Goal: Information Seeking & Learning: Learn about a topic

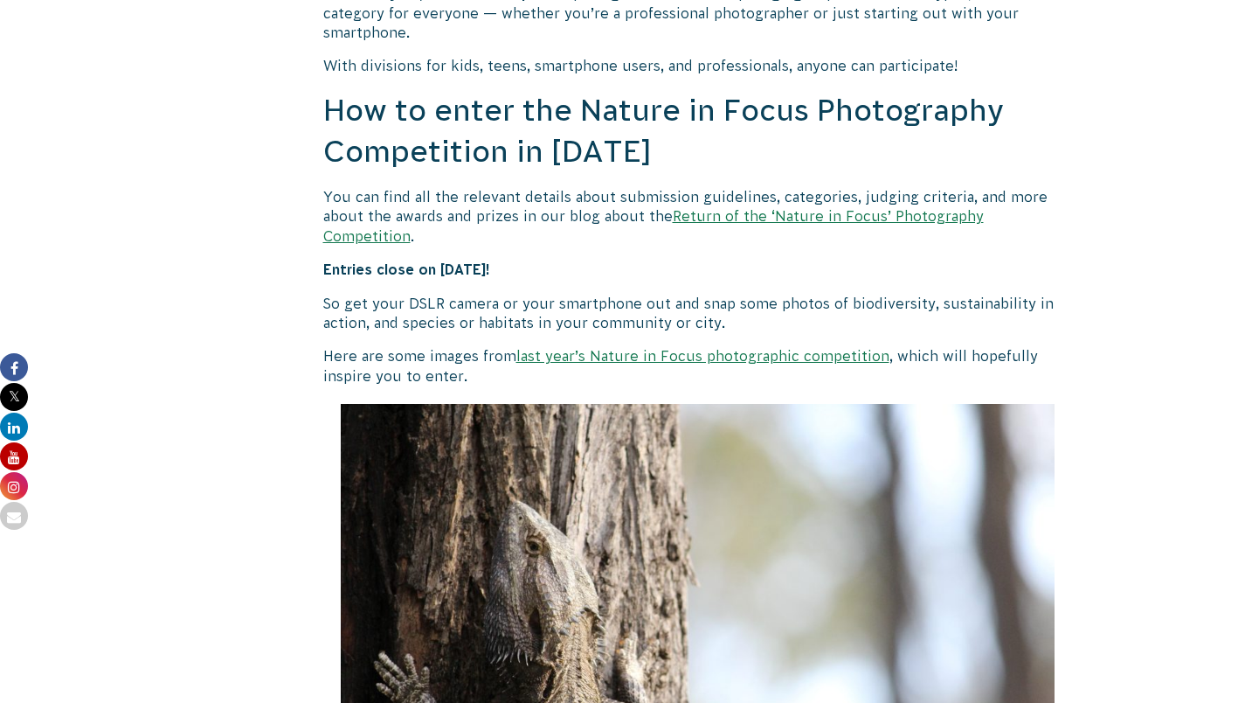
scroll to position [1533, 0]
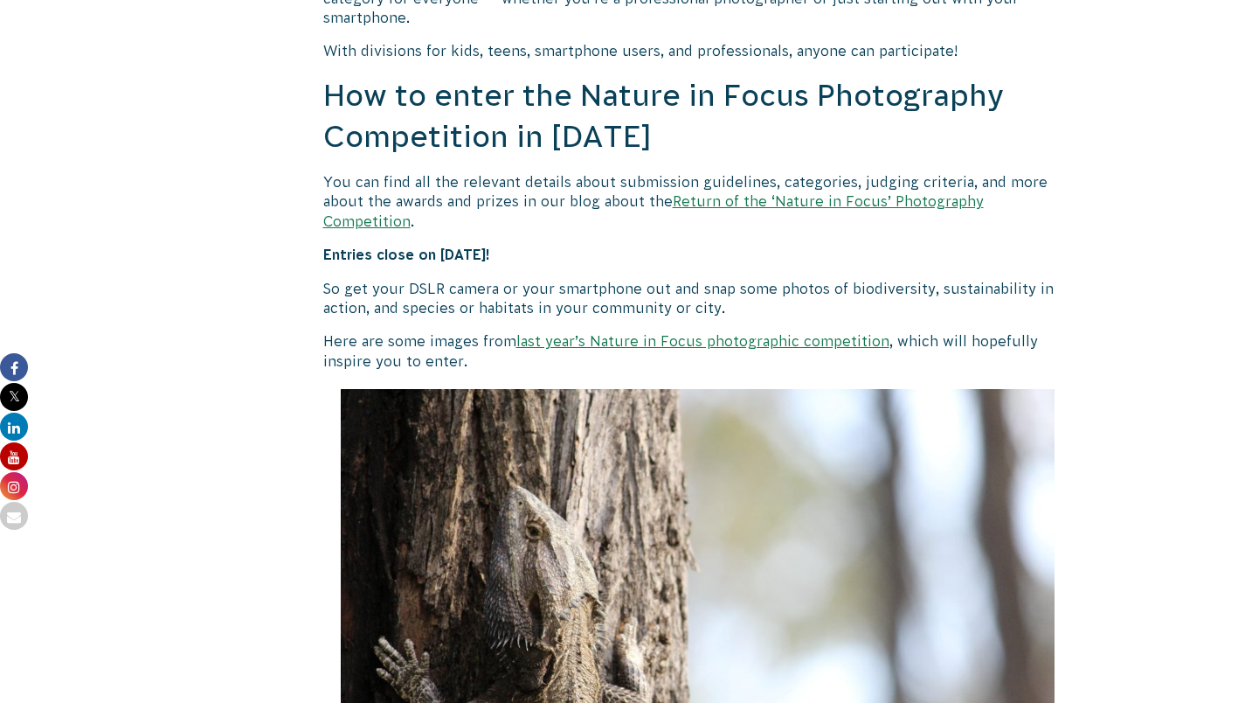
click at [591, 333] on link "last year’s Nature in Focus photographic competition" at bounding box center [702, 341] width 373 height 16
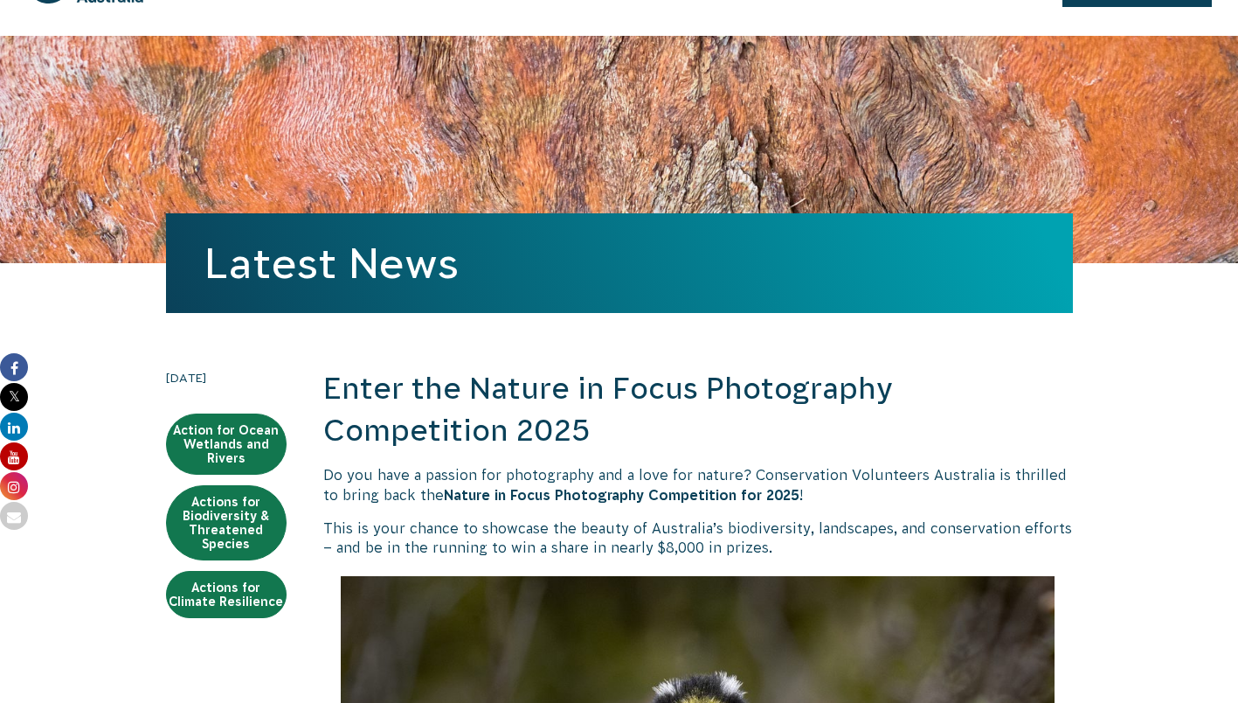
scroll to position [0, 0]
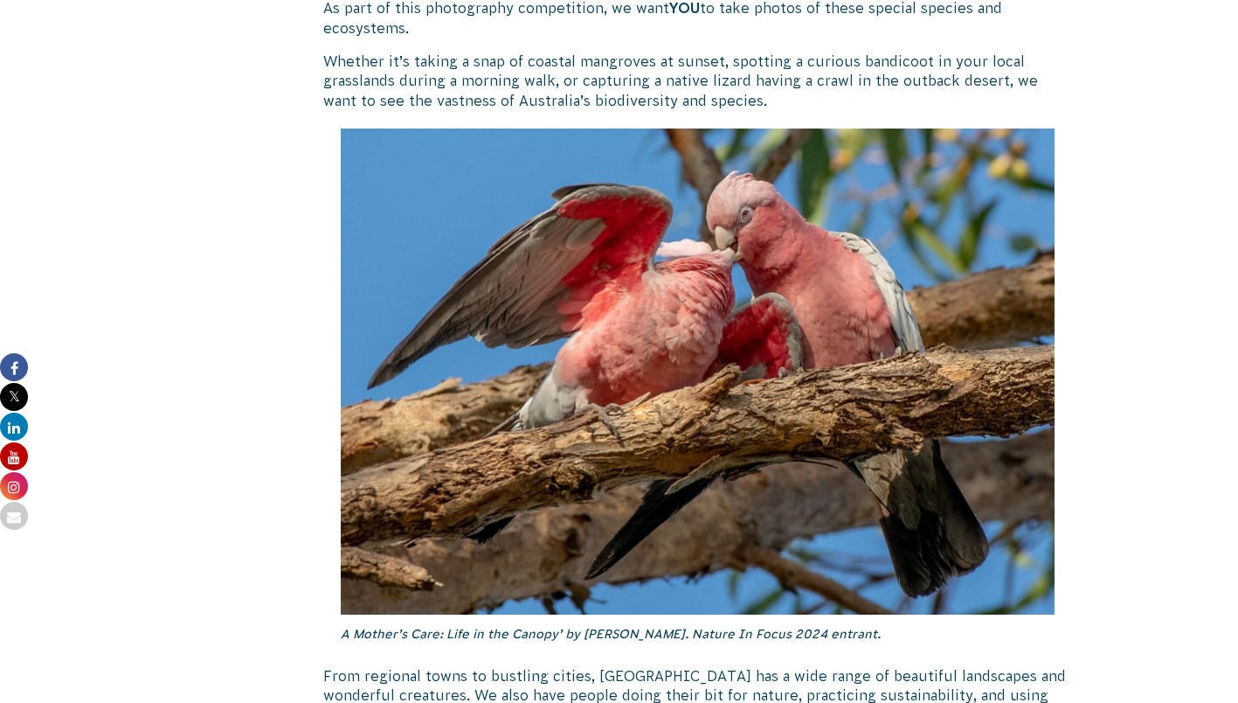
scroll to position [2337, 0]
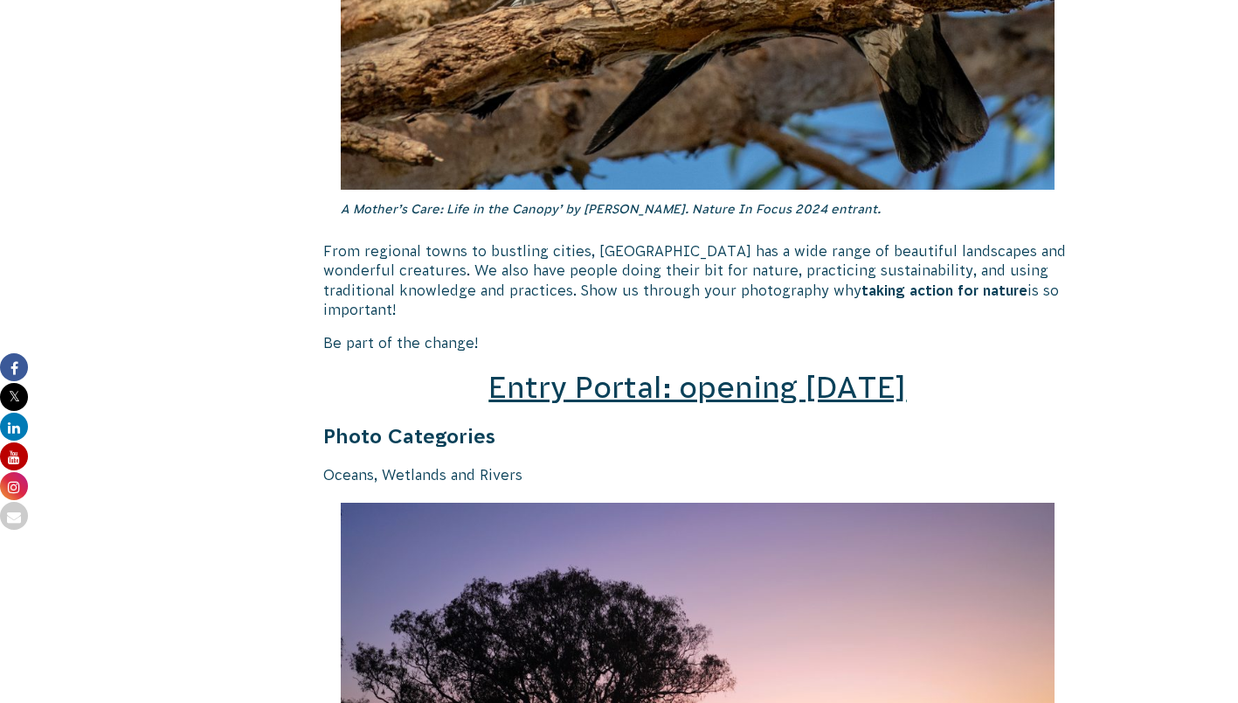
click at [736, 371] on span "Entry Portal: opening July 4" at bounding box center [697, 387] width 418 height 33
